Goal: Information Seeking & Learning: Check status

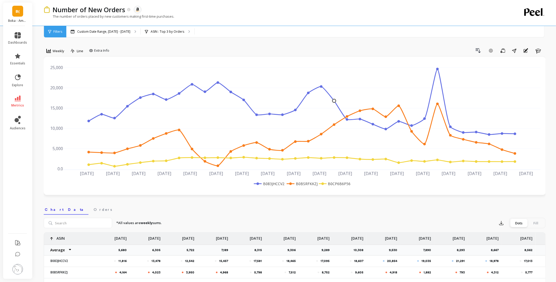
click at [14, 18] on div "B( Boka - Amazon (Essor)" at bounding box center [17, 14] width 29 height 23
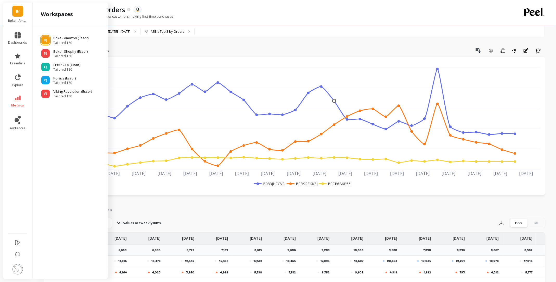
click at [62, 66] on p "FreshCap (Essor)" at bounding box center [66, 64] width 27 height 5
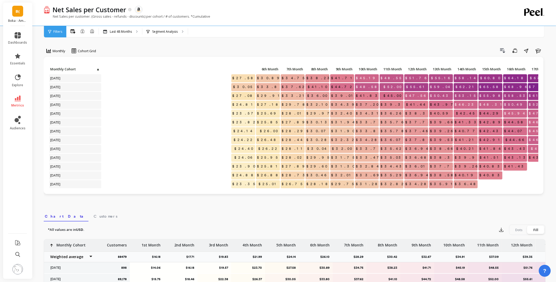
scroll to position [0, 211]
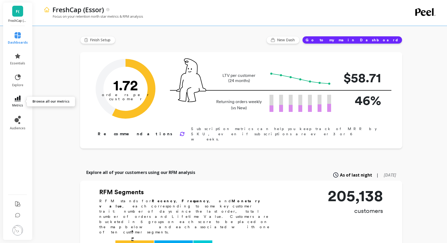
click at [16, 97] on icon at bounding box center [18, 99] width 6 height 6
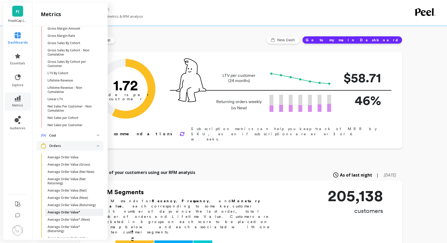
scroll to position [167, 0]
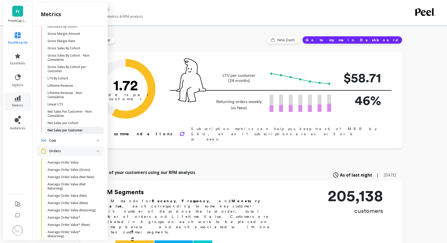
click at [69, 131] on p "Net Sales per Customer" at bounding box center [65, 130] width 35 height 4
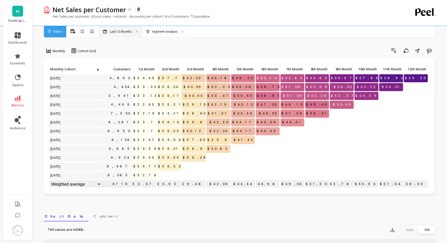
click at [127, 35] on div "Last 12 Months" at bounding box center [120, 31] width 43 height 11
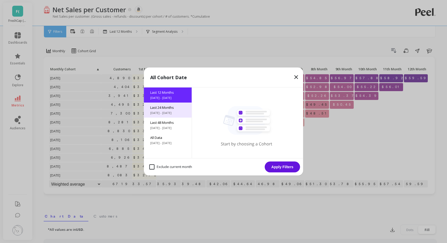
click at [167, 113] on span "8/28/2023 - 8/28/2025" at bounding box center [167, 113] width 35 height 4
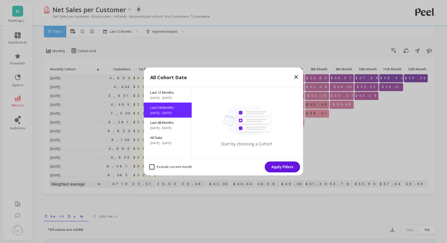
click at [283, 169] on button "Apply Filters" at bounding box center [282, 167] width 35 height 11
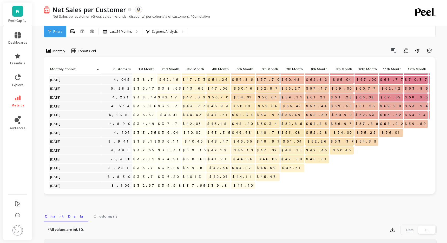
scroll to position [67, 0]
